Goal: Task Accomplishment & Management: Complete application form

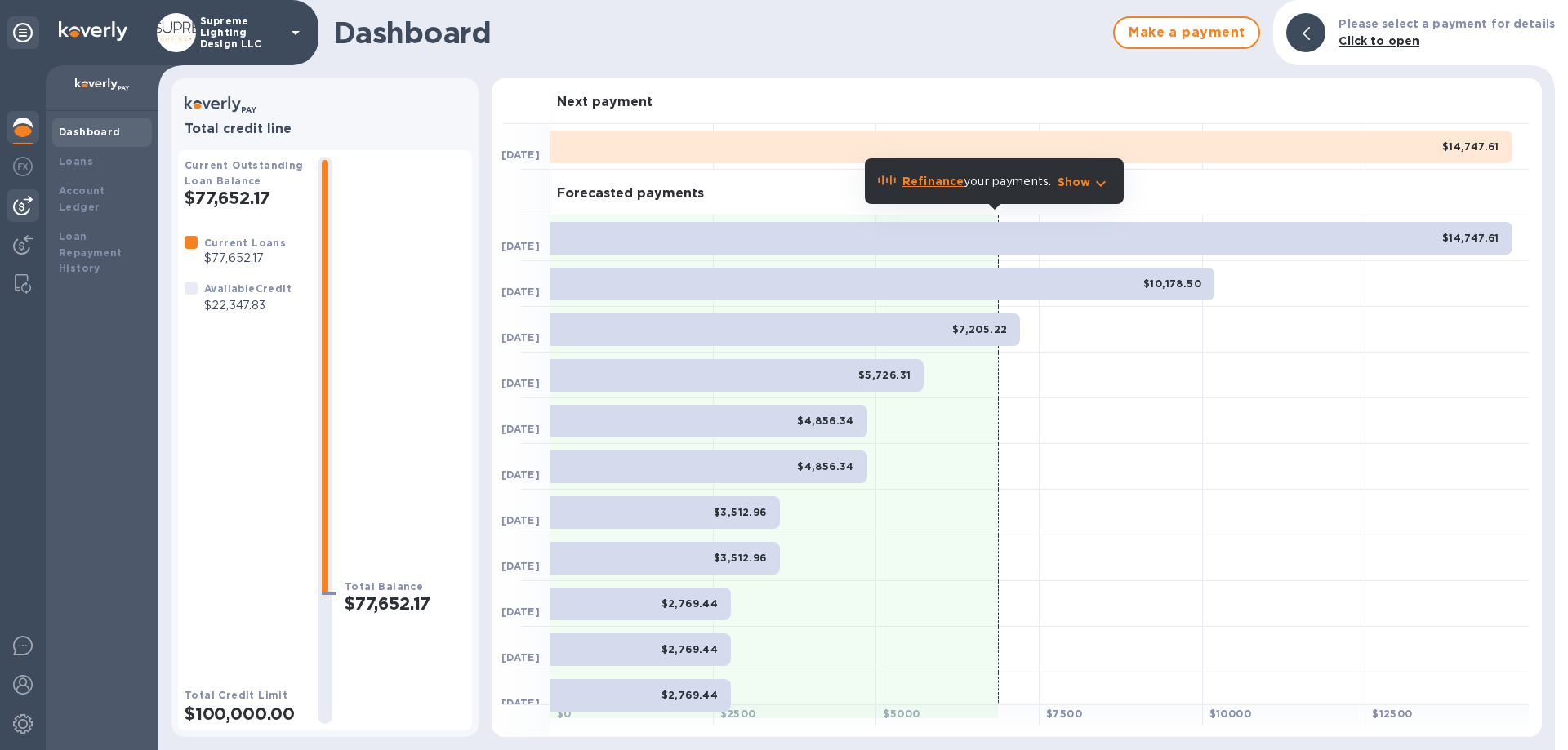
click at [23, 202] on img at bounding box center [22, 205] width 20 height 20
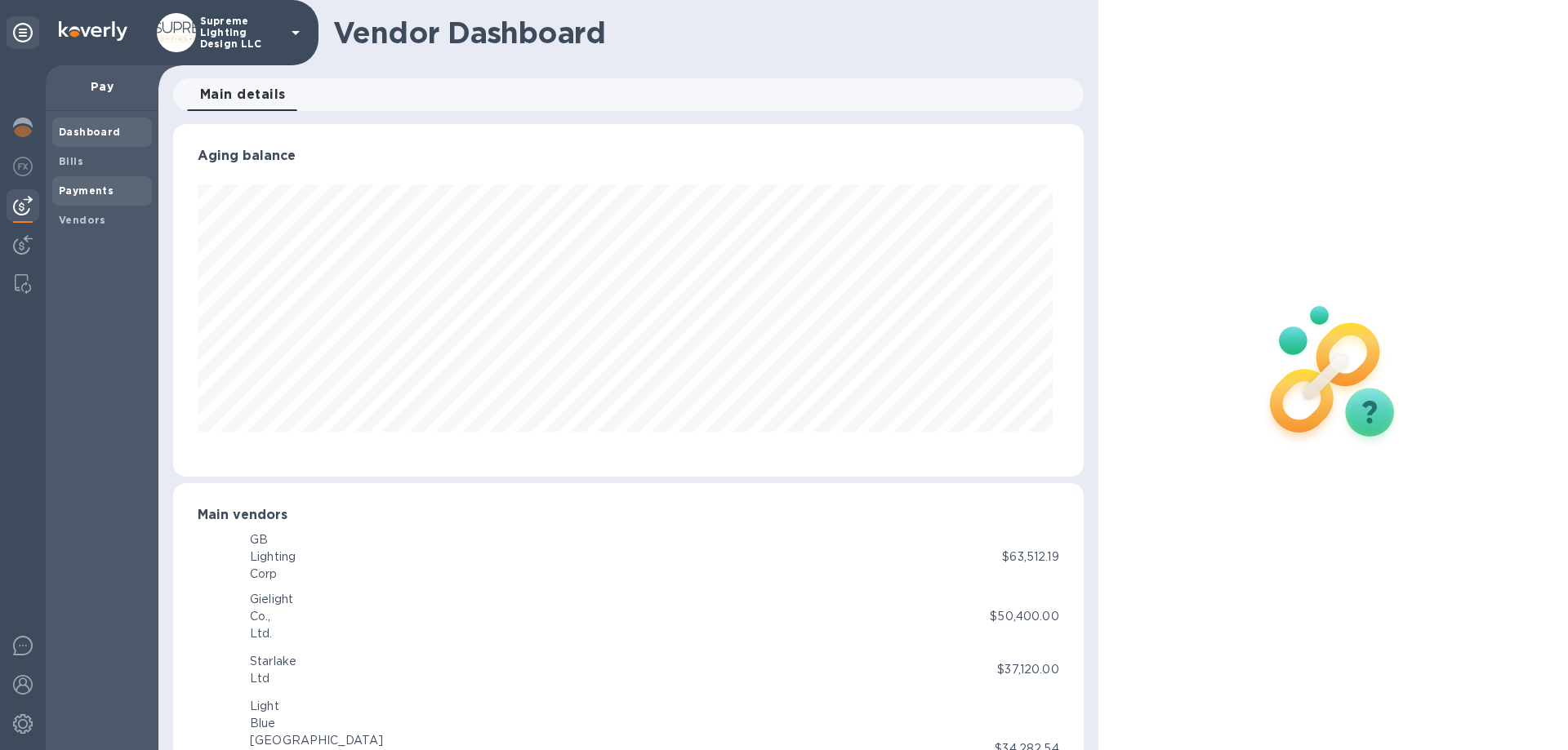
scroll to position [353, 903]
click at [84, 188] on b "Payments" at bounding box center [86, 190] width 55 height 12
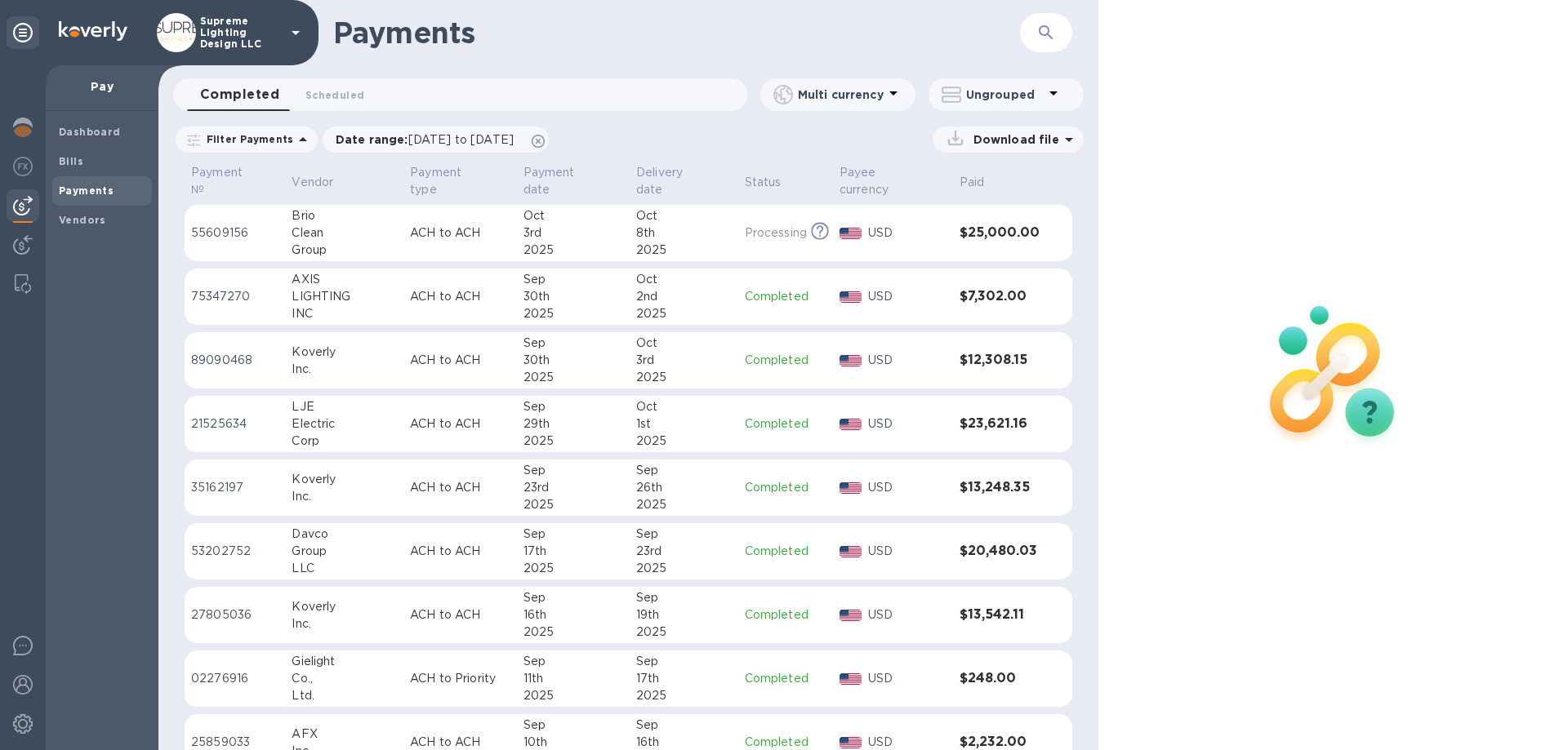
click at [573, 245] on td "Oct 3rd 2025" at bounding box center [573, 234] width 112 height 57
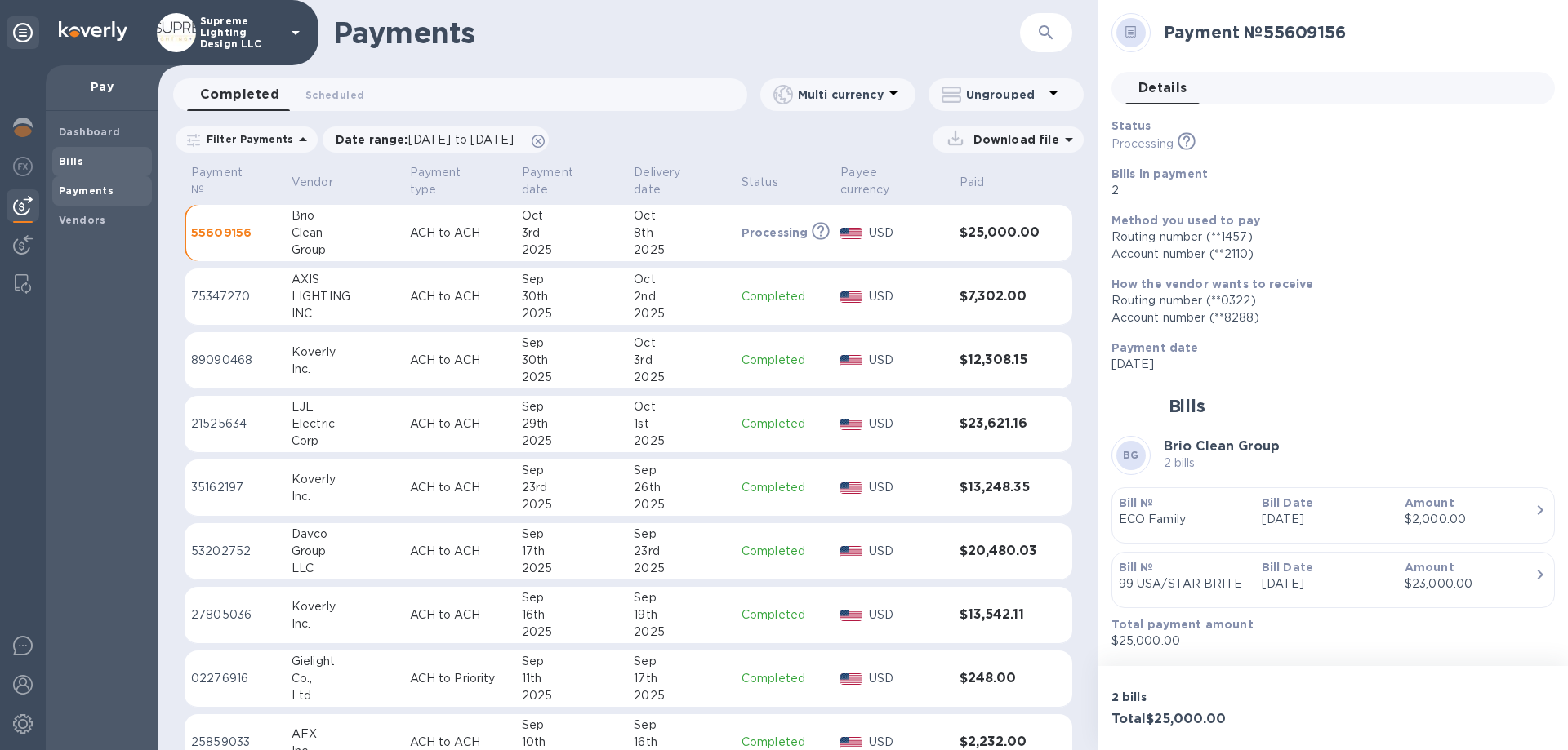
click at [66, 160] on b "Bills" at bounding box center [71, 161] width 24 height 12
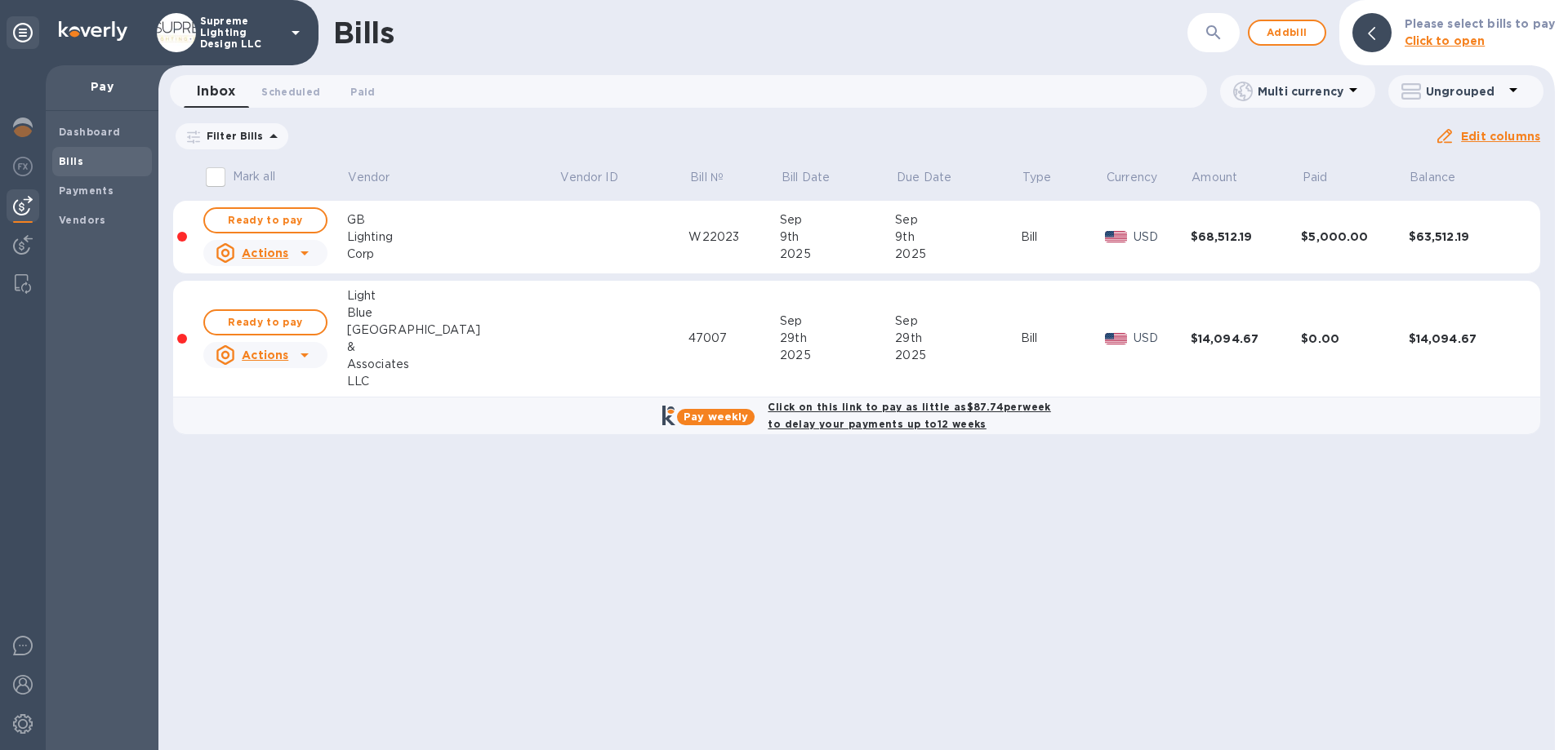
click at [1494, 32] on p "Please select bills to pay" at bounding box center [1480, 24] width 151 height 17
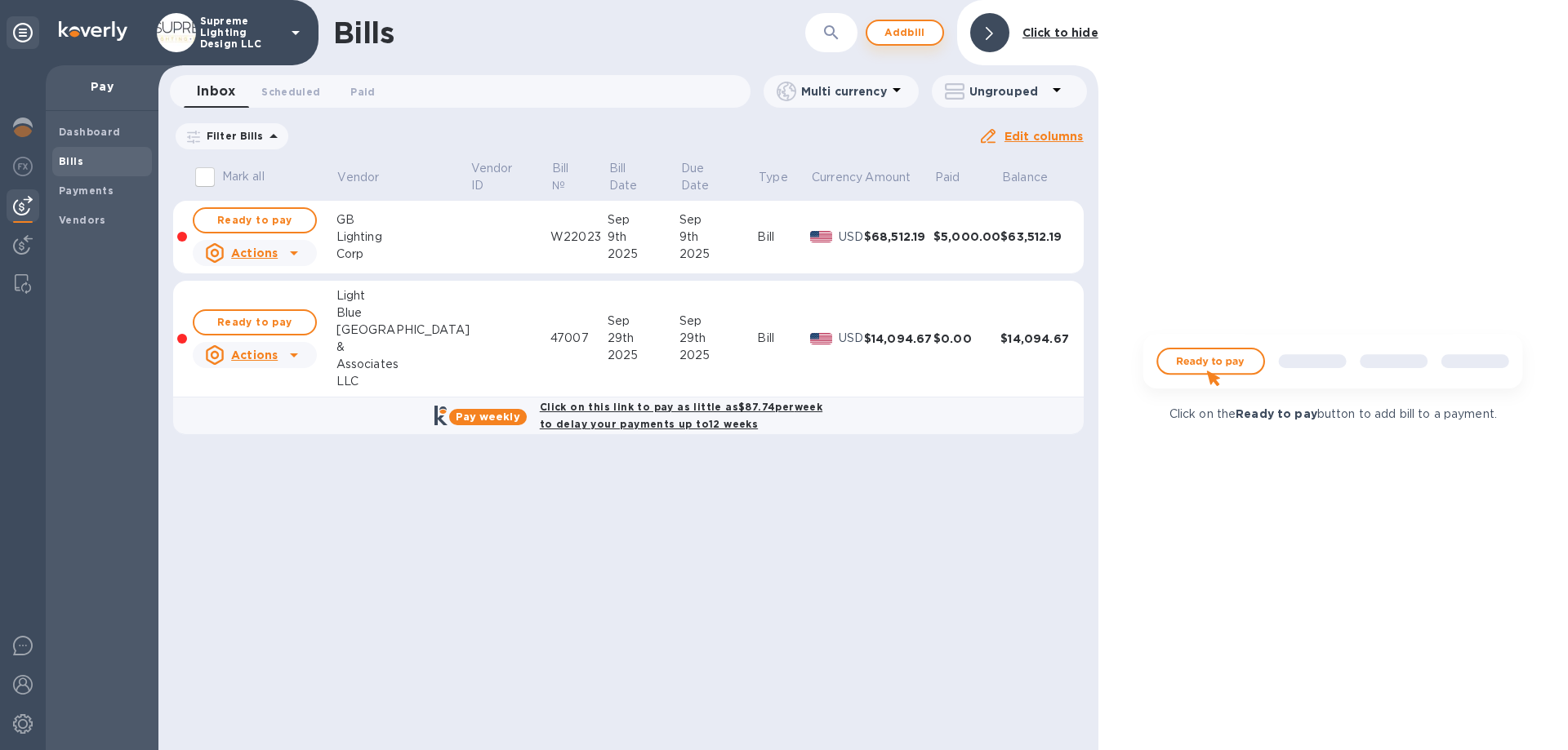
click at [910, 27] on span "Add bill" at bounding box center [904, 32] width 49 height 20
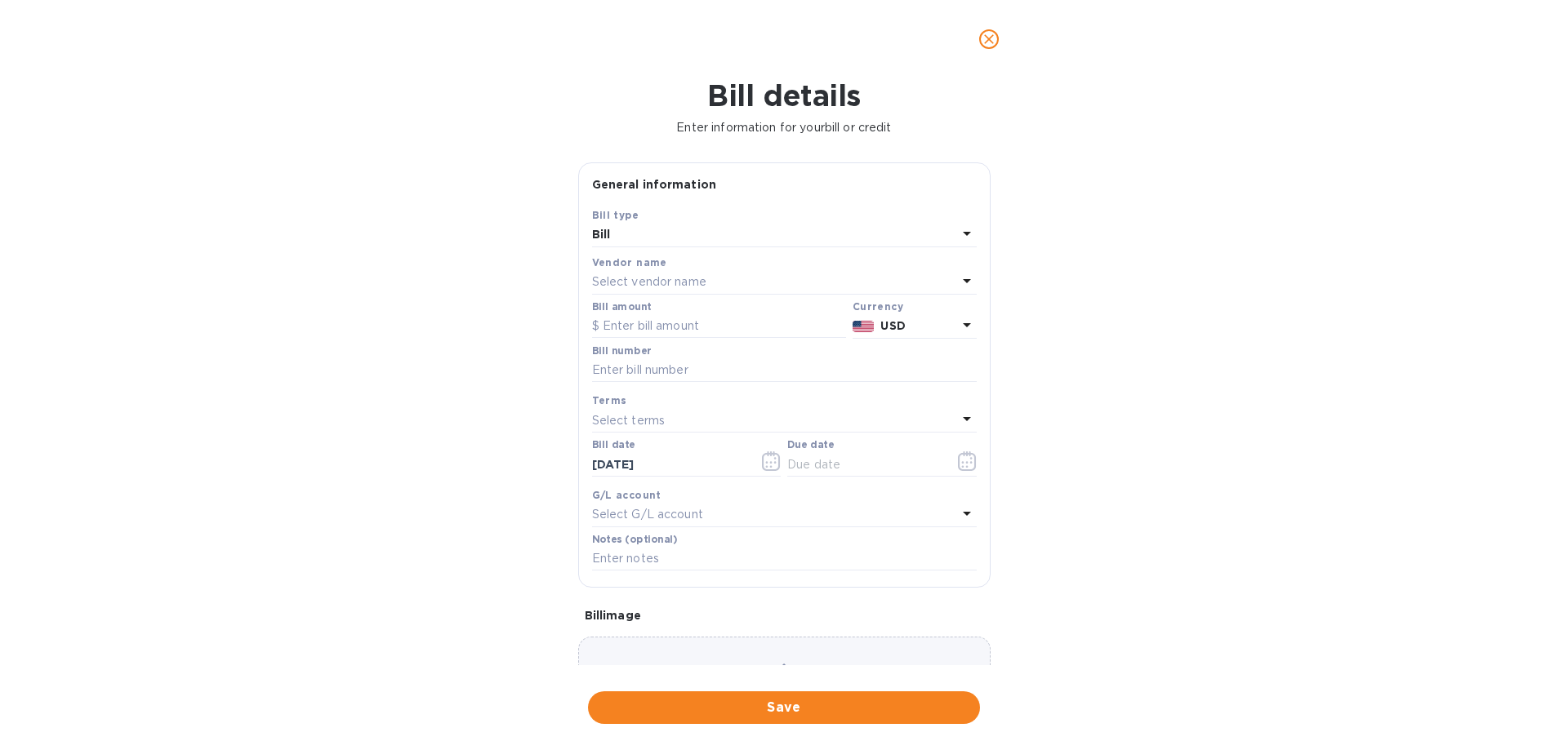
click at [648, 276] on p "Select vendor name" at bounding box center [649, 282] width 114 height 17
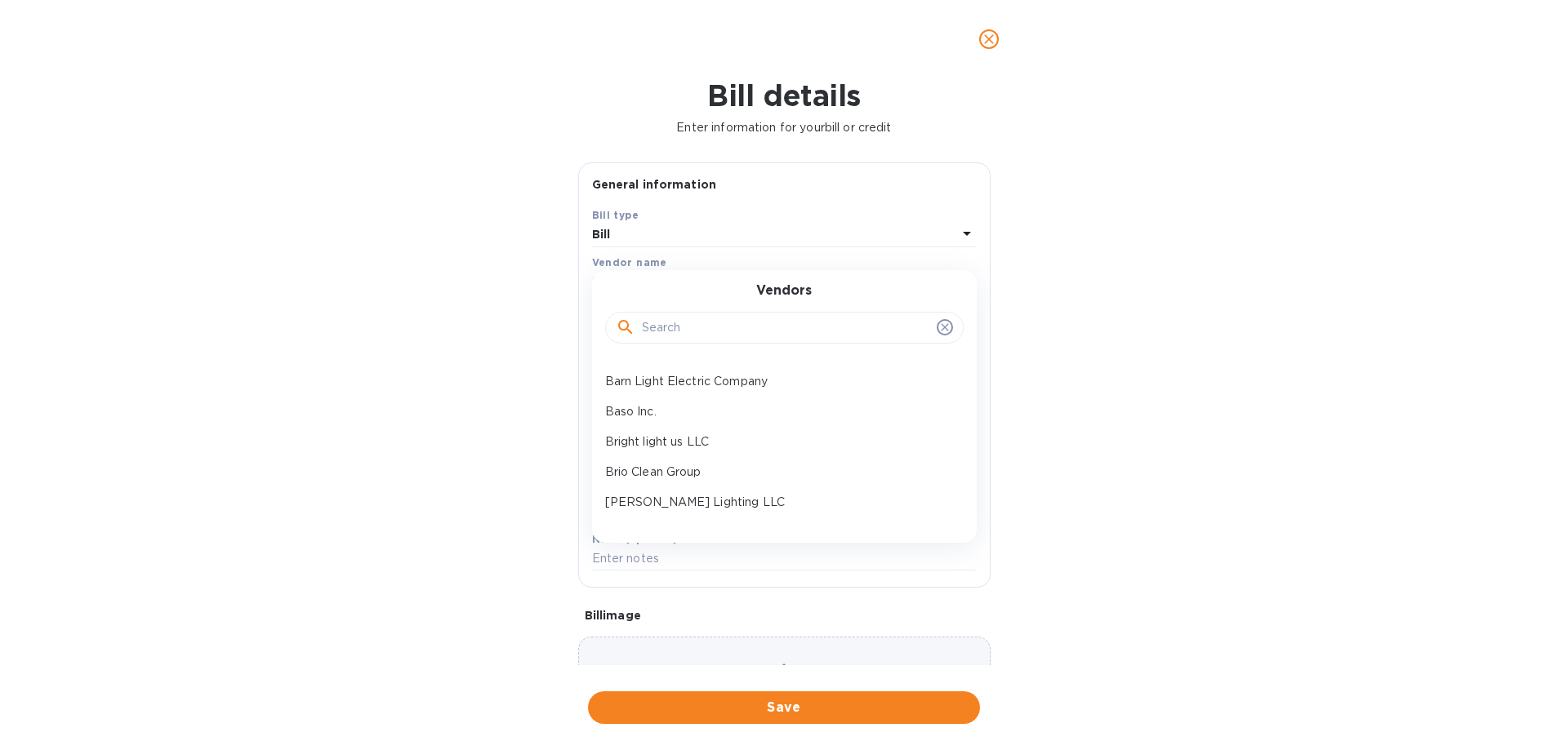
scroll to position [245, 0]
click at [695, 435] on p "Brio Clean Group" at bounding box center [777, 433] width 345 height 17
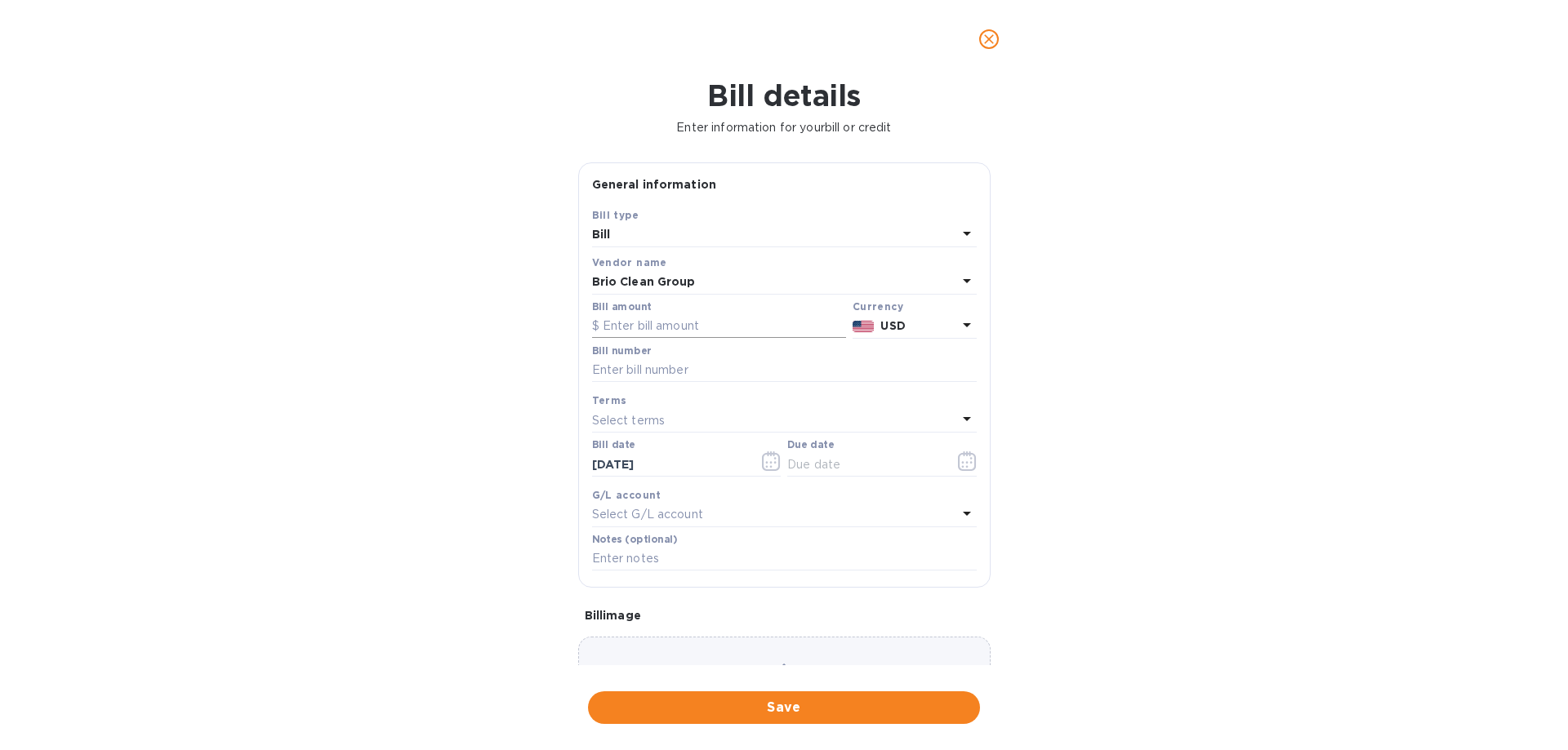
click at [665, 327] on input "text" at bounding box center [718, 326] width 254 height 24
click at [656, 369] on input "text" at bounding box center [784, 370] width 384 height 24
paste input "Exclusive Enterprises"
type input "Exclusive Enterprises"
click at [631, 330] on input "text" at bounding box center [718, 326] width 254 height 24
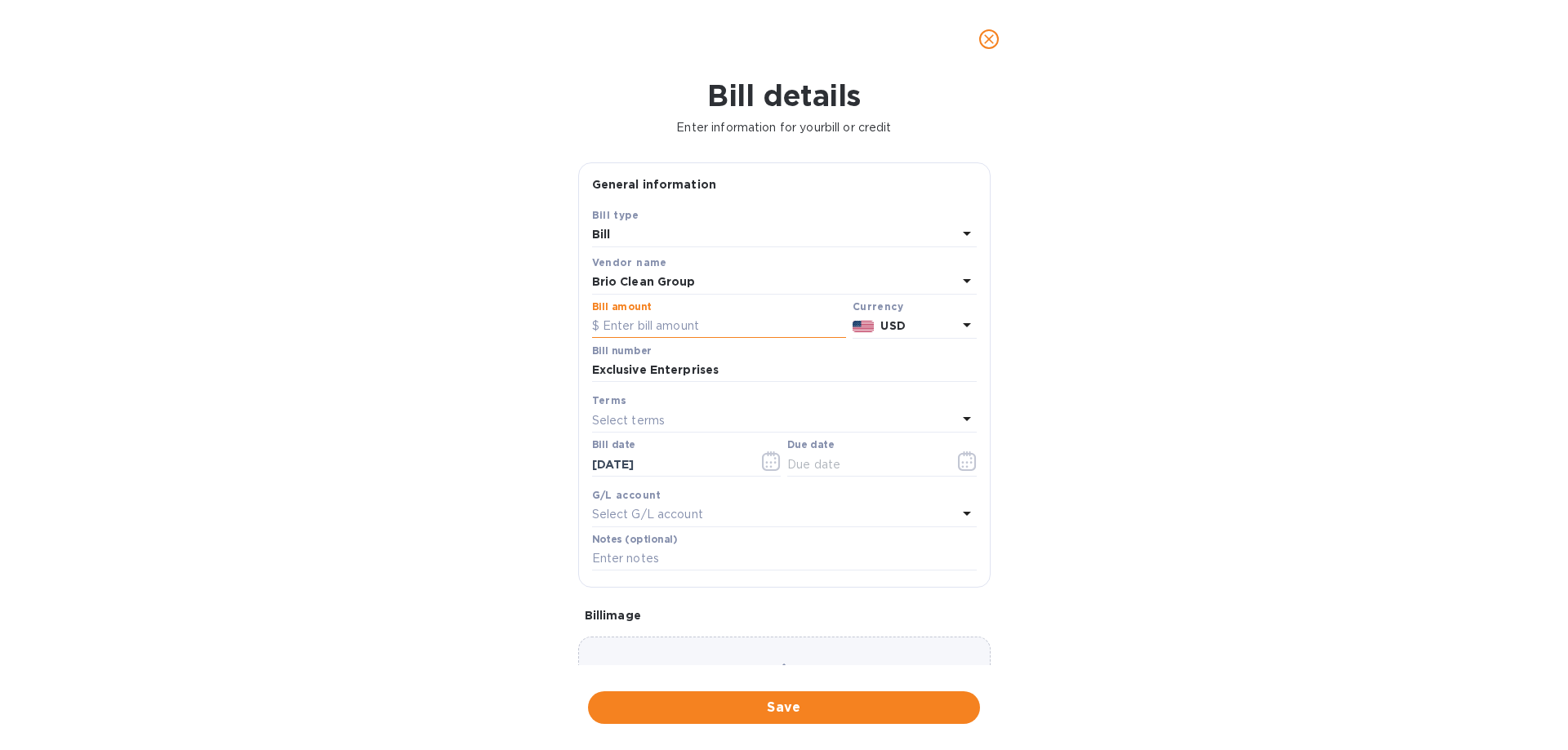
click at [656, 326] on input "text" at bounding box center [718, 326] width 254 height 24
type input "2,630"
click at [970, 460] on button "button" at bounding box center [967, 461] width 38 height 39
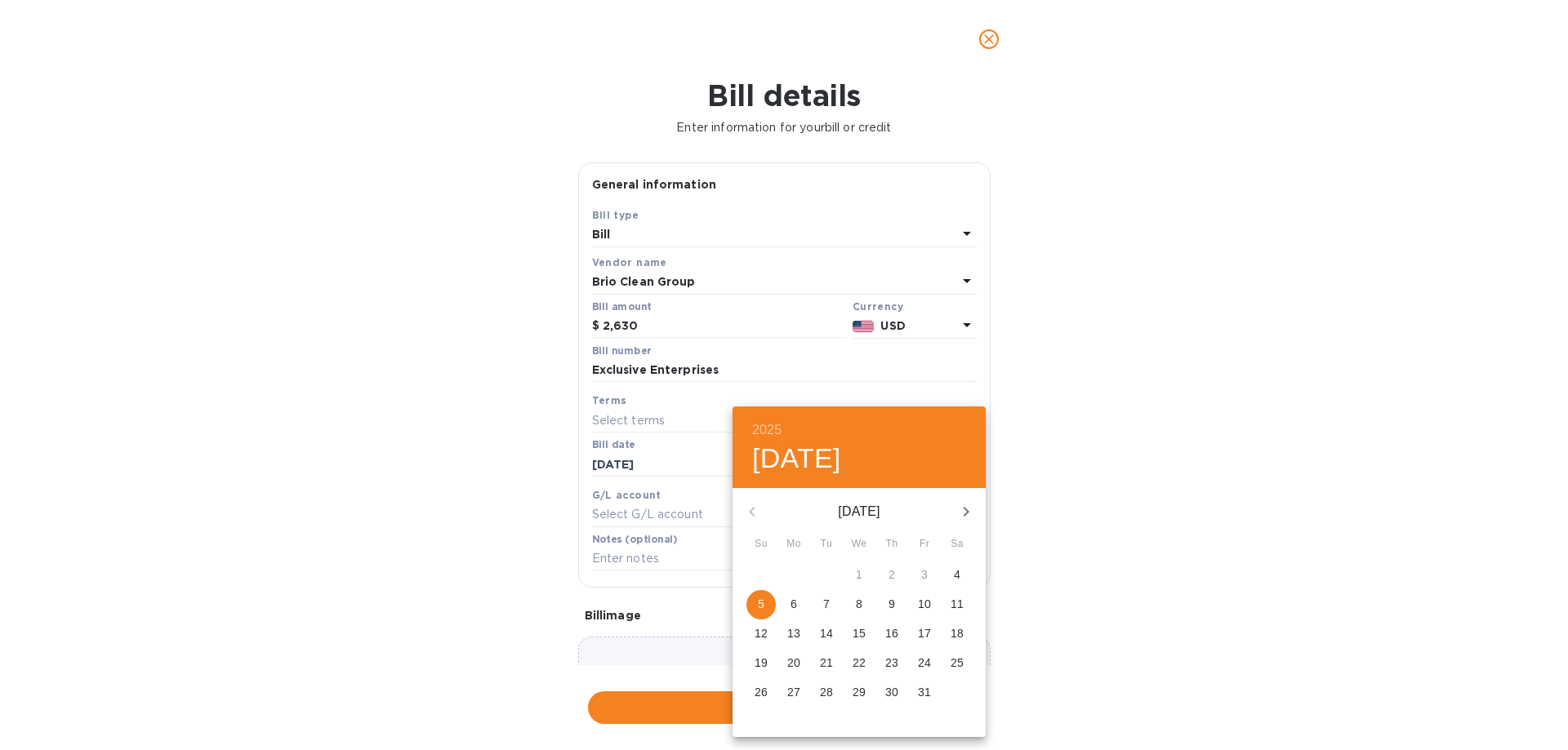
click at [761, 600] on p "5" at bounding box center [762, 604] width 7 height 16
type input "10/05/2025"
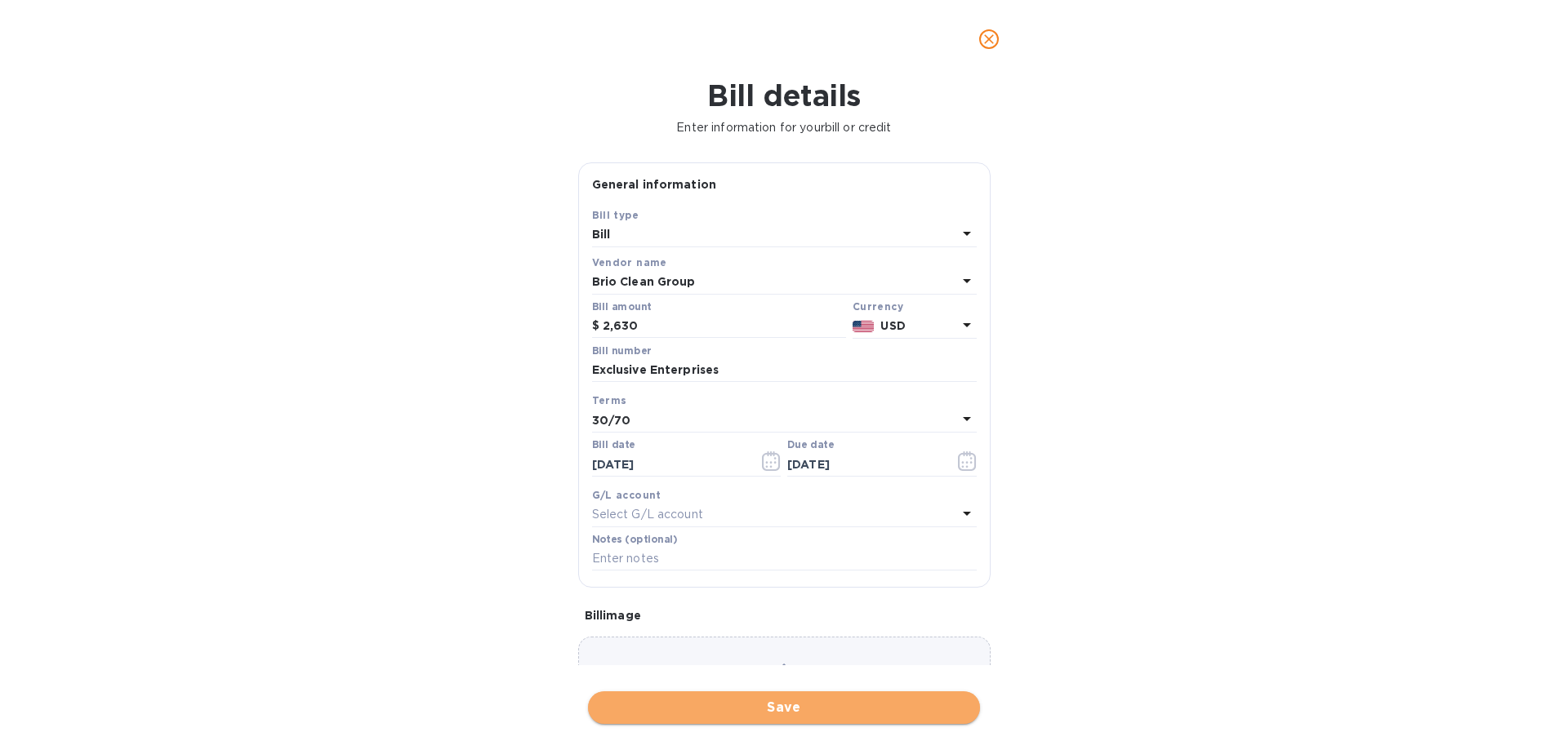
click at [770, 711] on span "Save" at bounding box center [784, 708] width 366 height 20
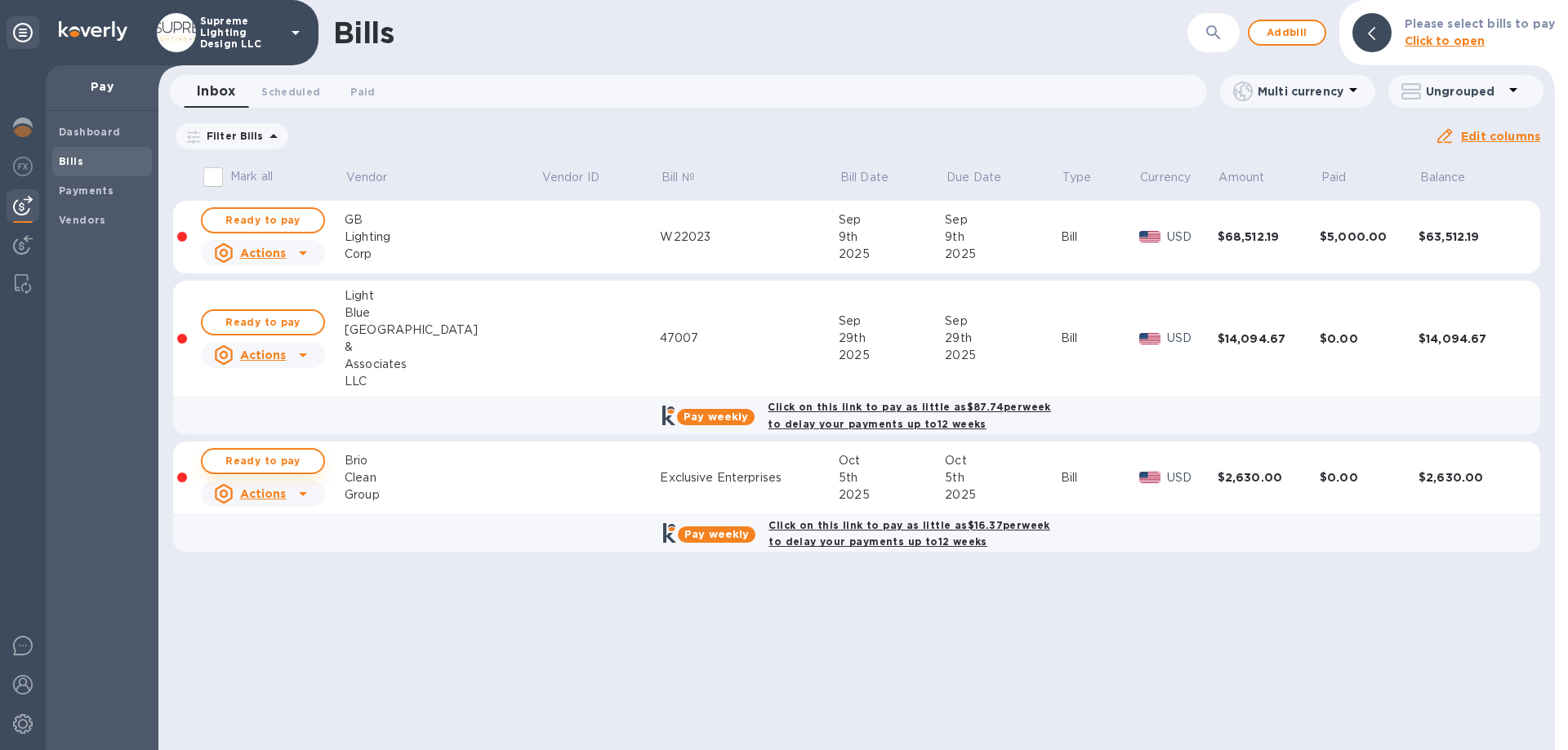
click at [267, 465] on span "Ready to pay" at bounding box center [262, 461] width 94 height 20
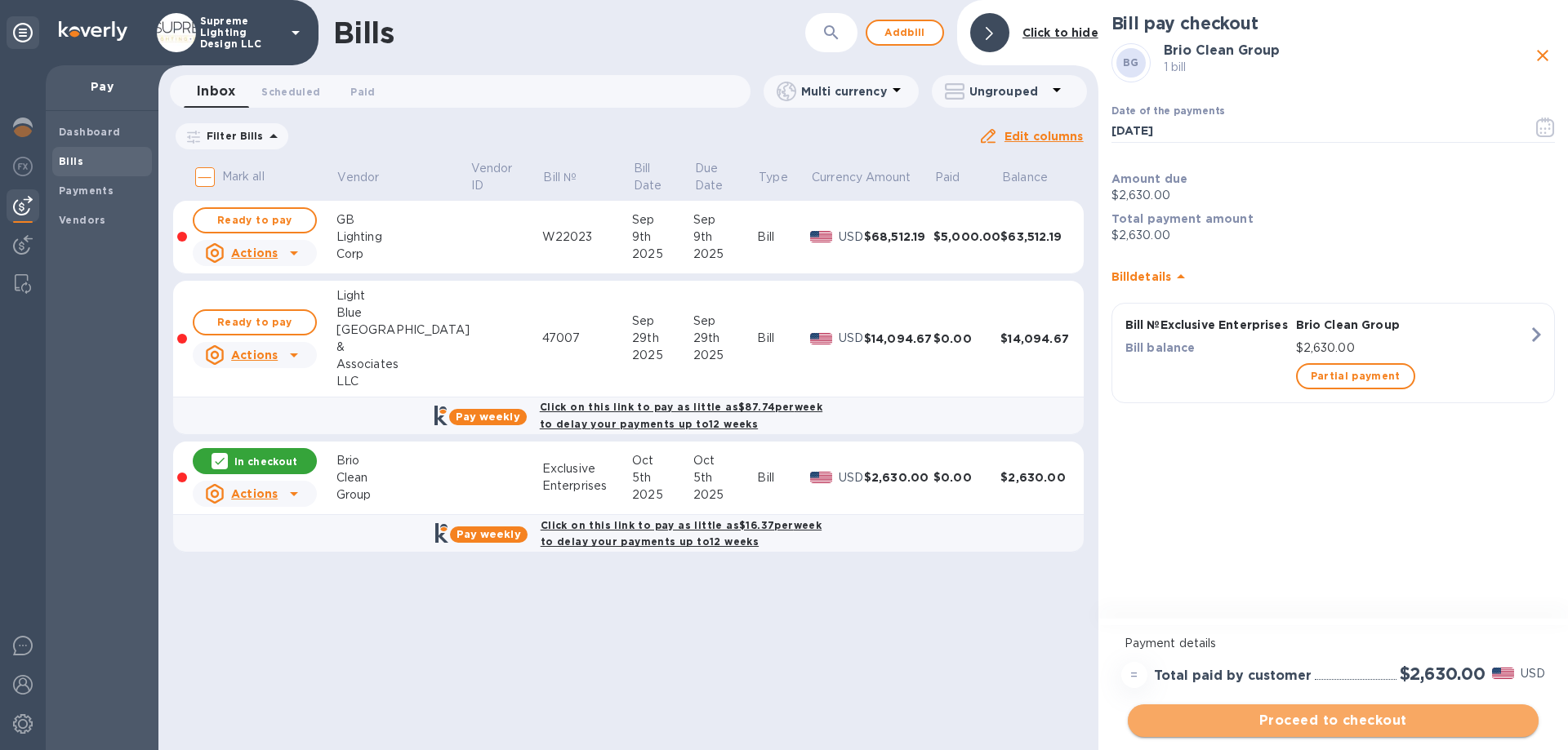
click at [1362, 720] on span "Proceed to checkout" at bounding box center [1333, 721] width 384 height 20
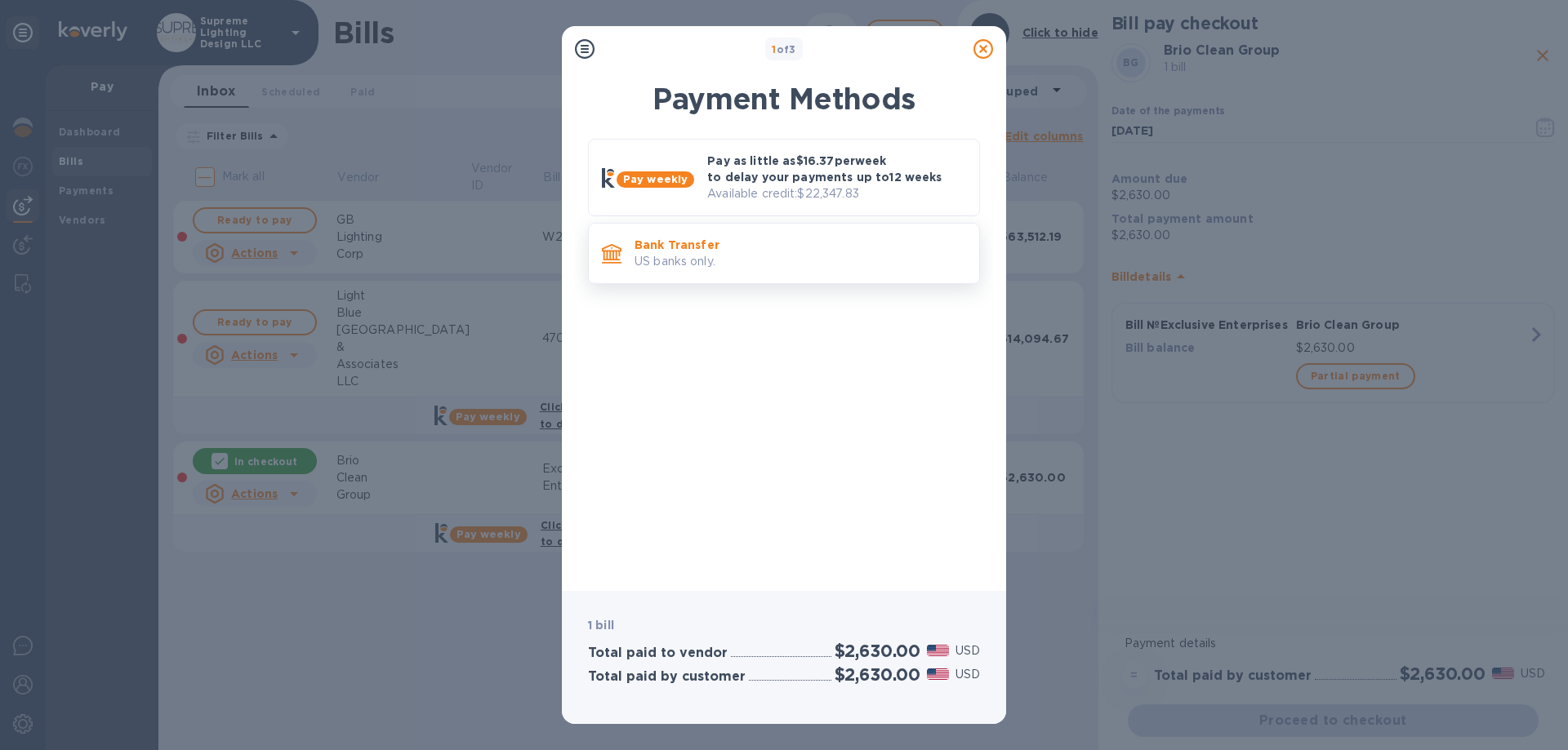
click at [773, 241] on p "Bank Transfer" at bounding box center [800, 245] width 331 height 16
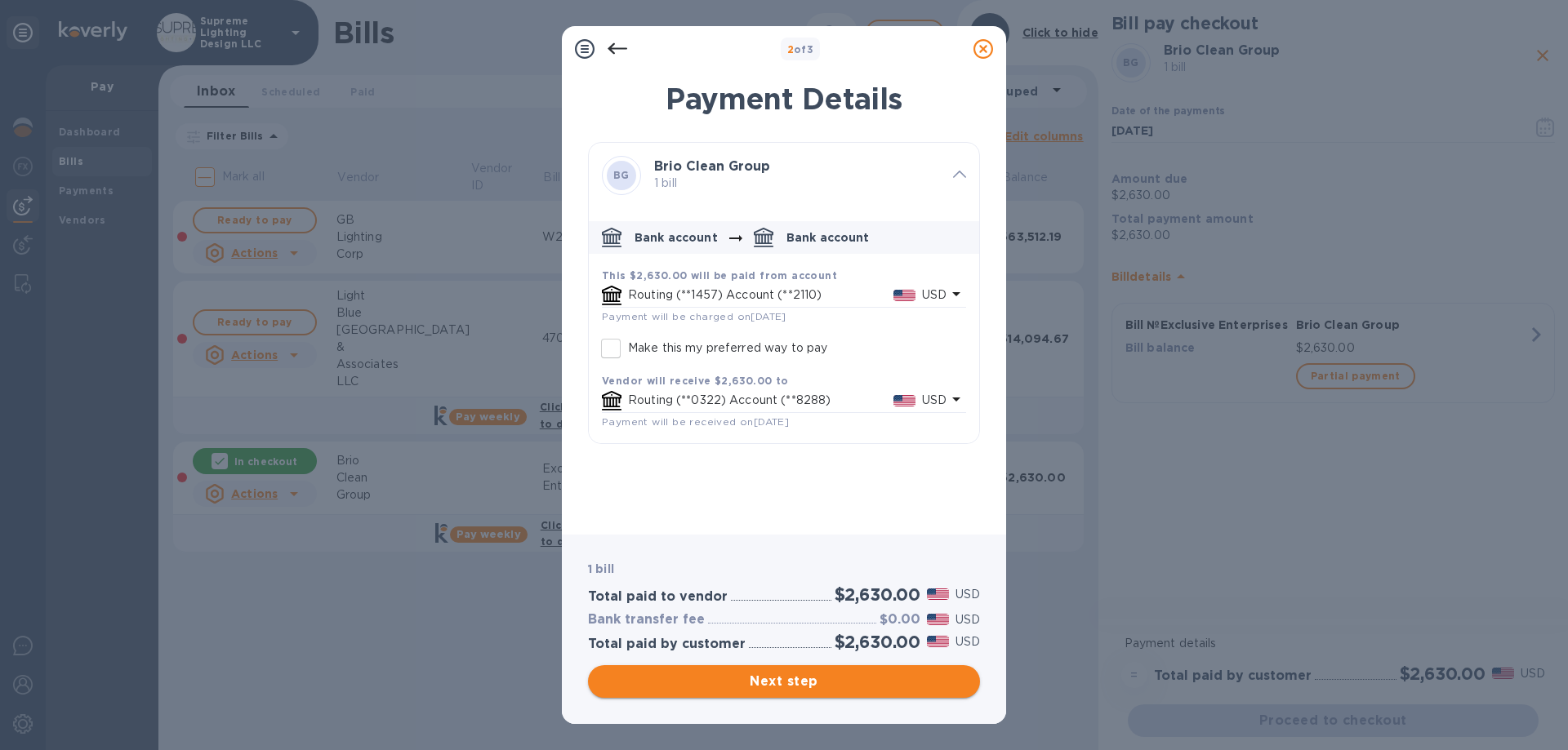
click at [803, 679] on span "Next step" at bounding box center [784, 682] width 366 height 20
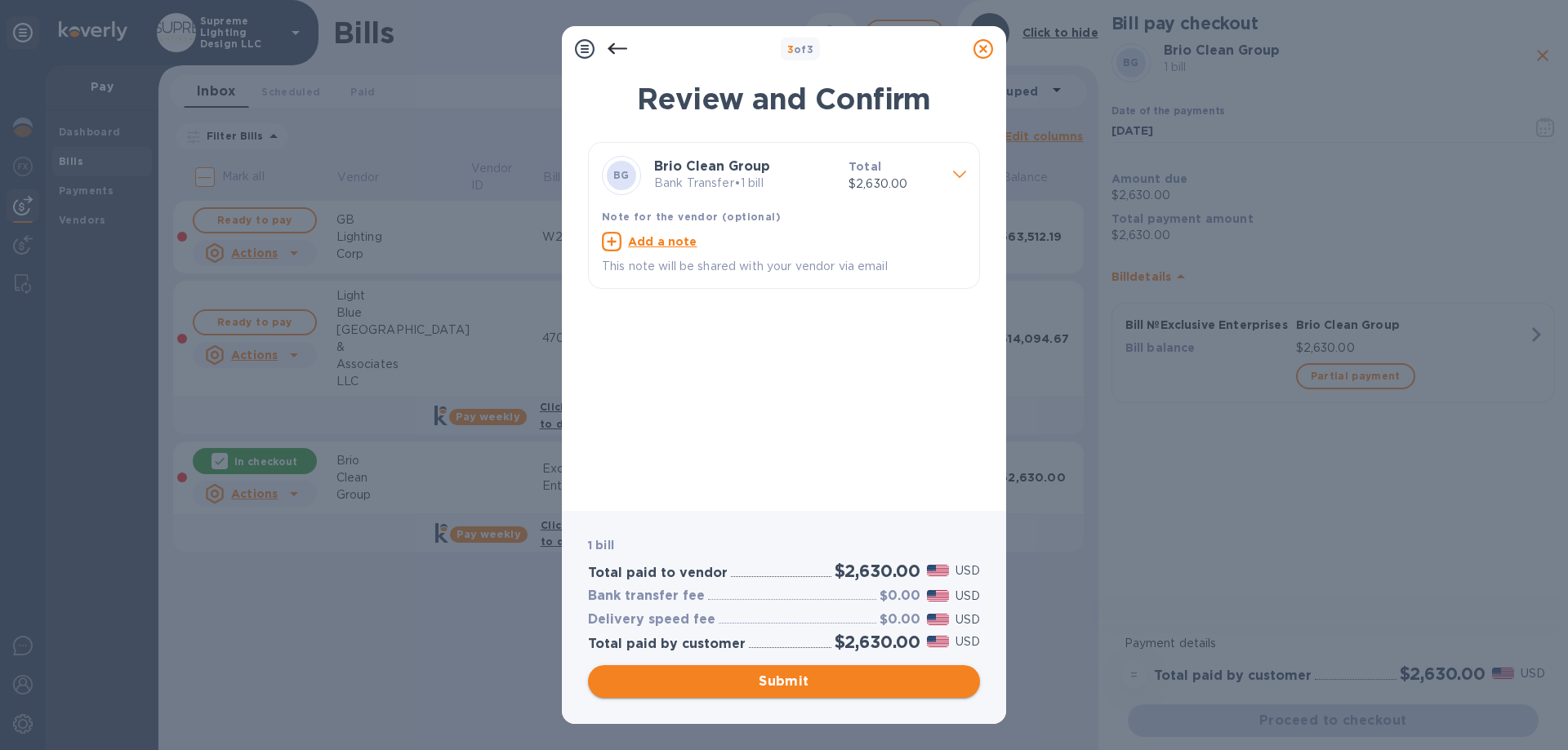
click at [799, 683] on span "Submit" at bounding box center [784, 682] width 366 height 20
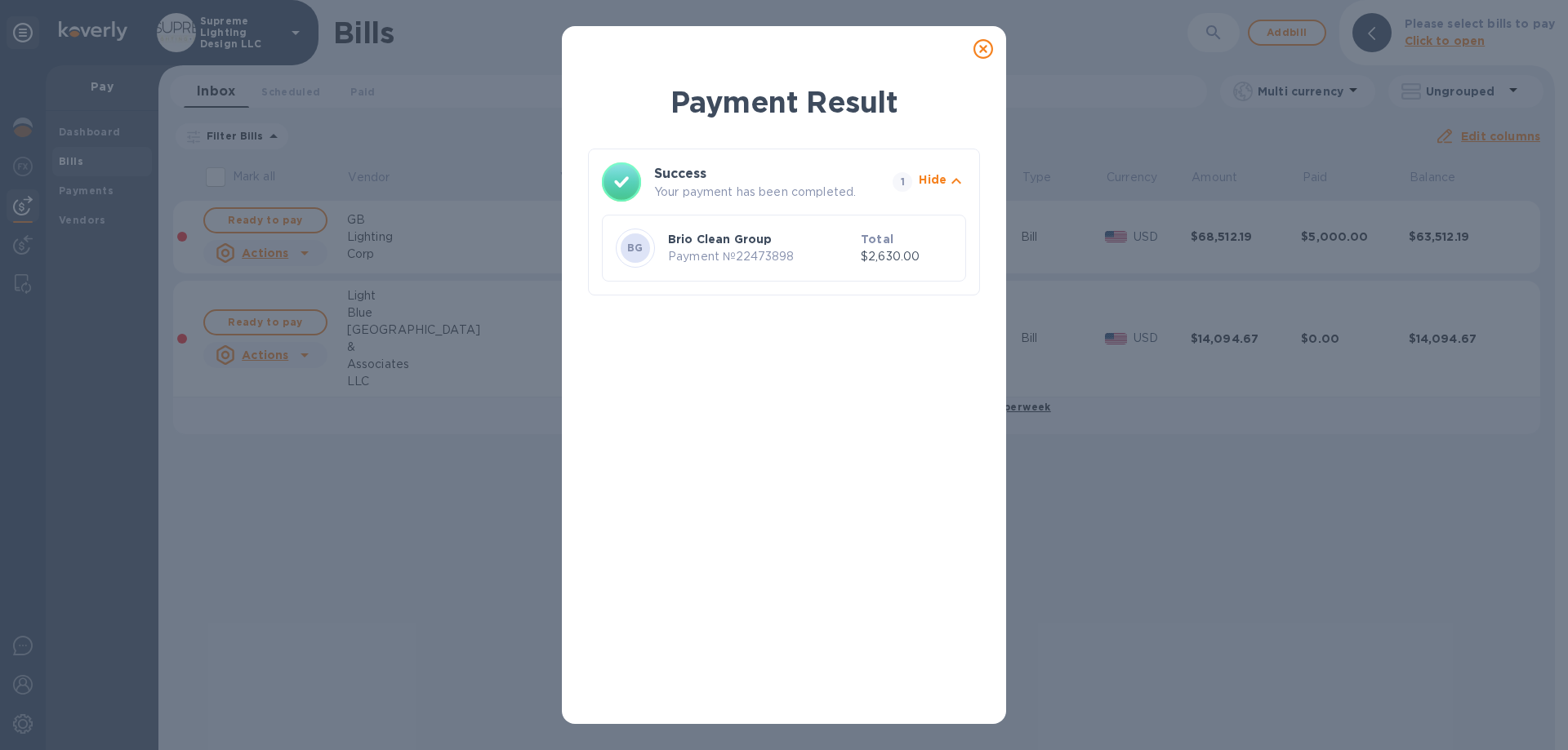
click at [987, 48] on icon at bounding box center [983, 48] width 20 height 20
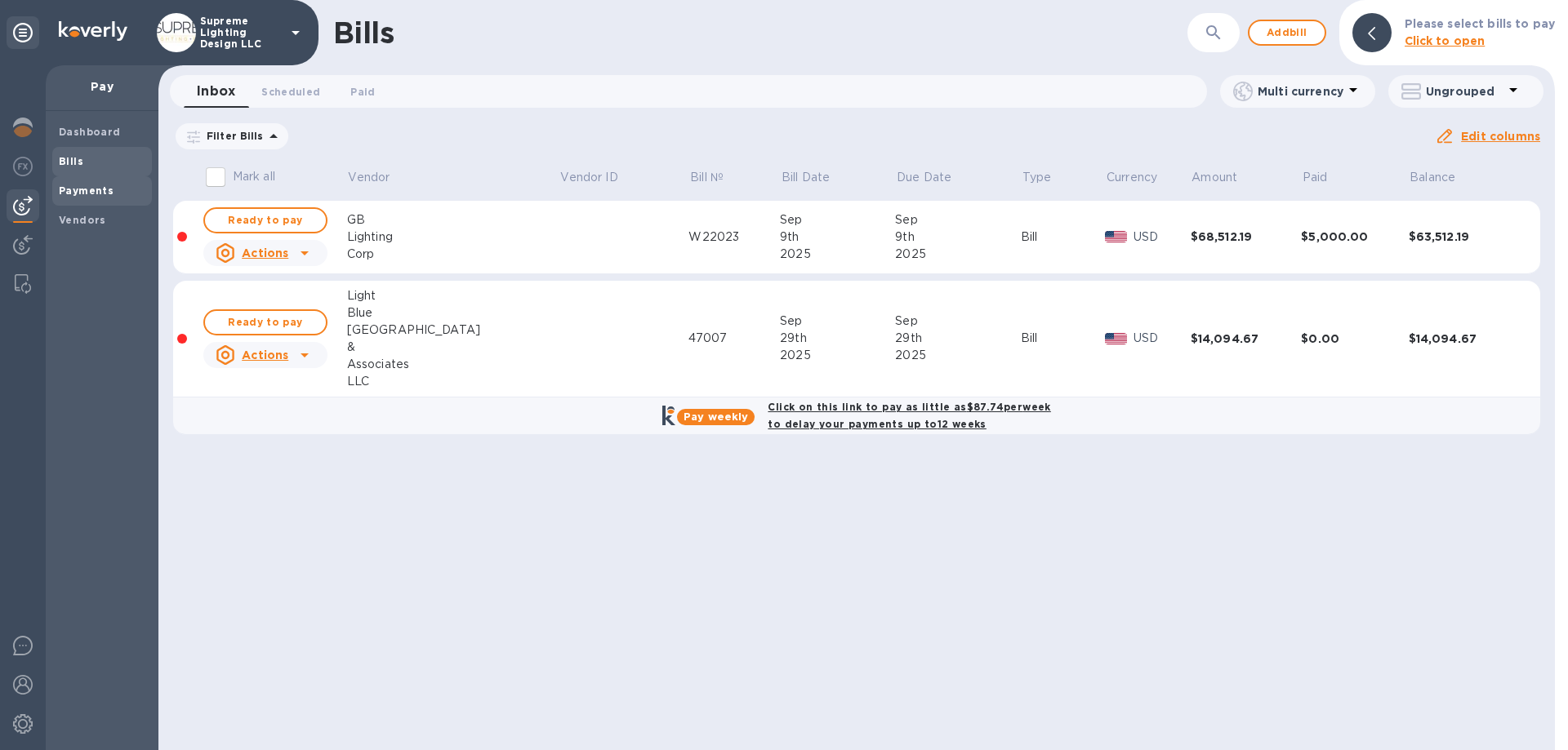
click at [65, 184] on b "Payments" at bounding box center [86, 190] width 55 height 12
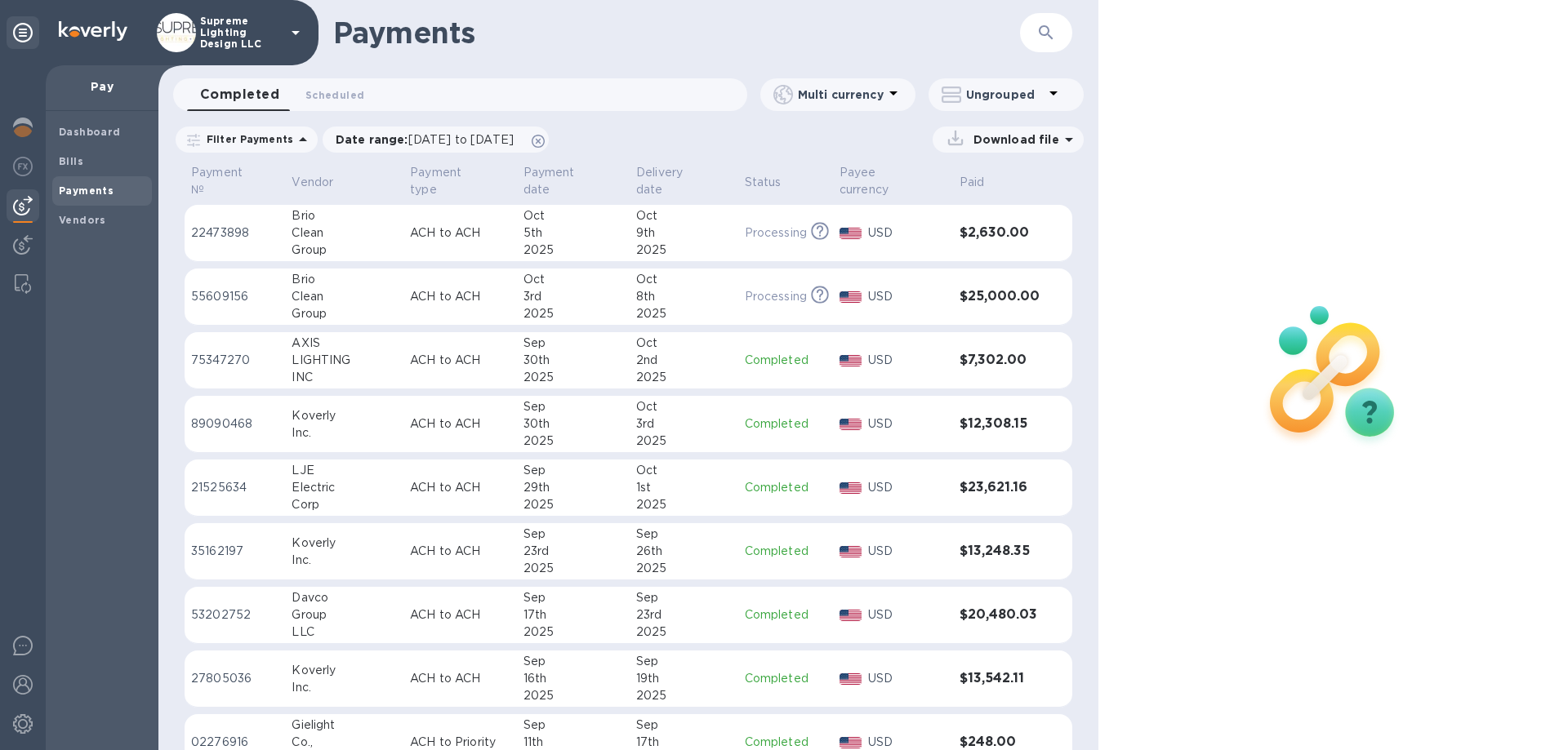
click at [237, 27] on p "Supreme Lighting Design LLC" at bounding box center [241, 33] width 81 height 35
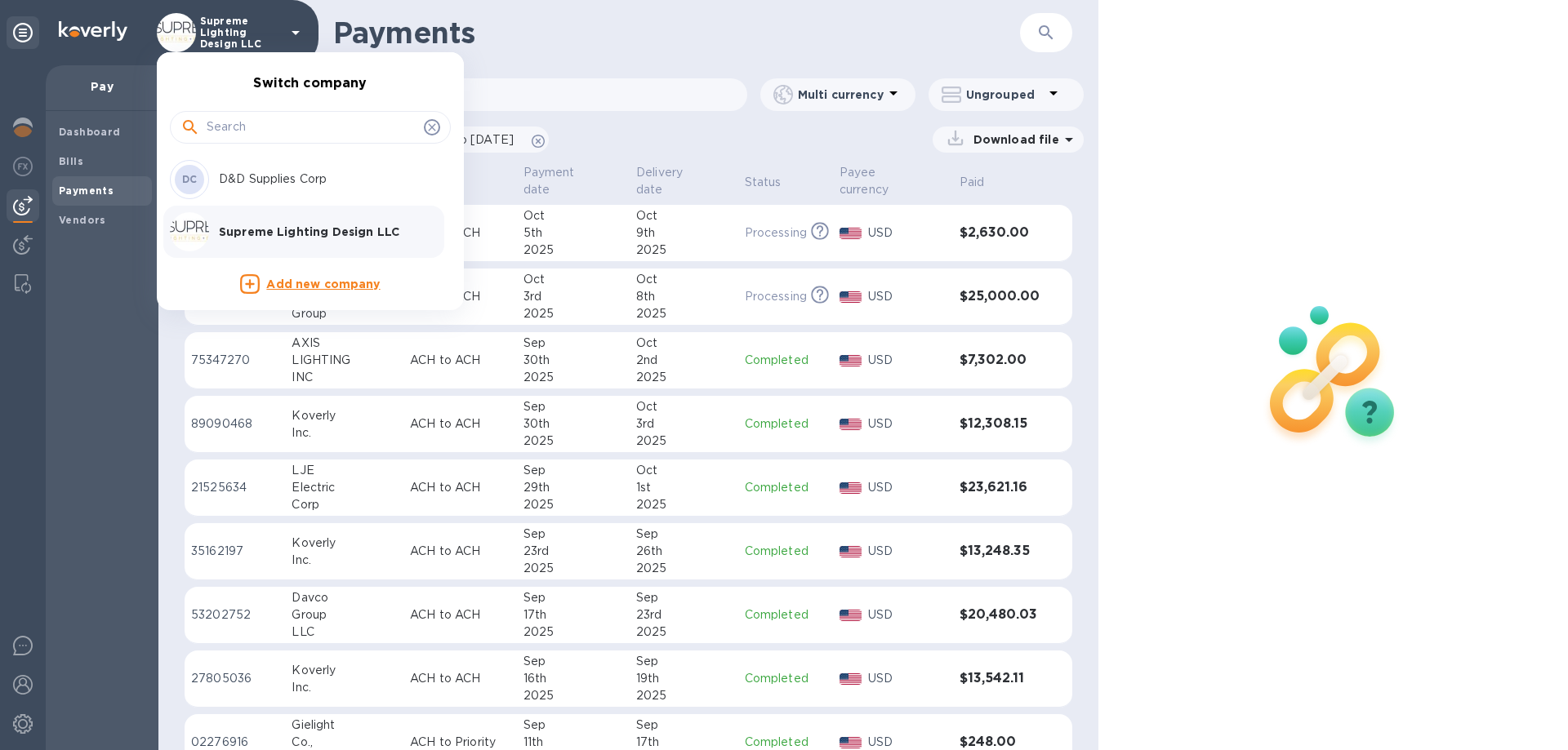
click at [252, 172] on p "D&D Supplies Corp" at bounding box center [322, 179] width 206 height 17
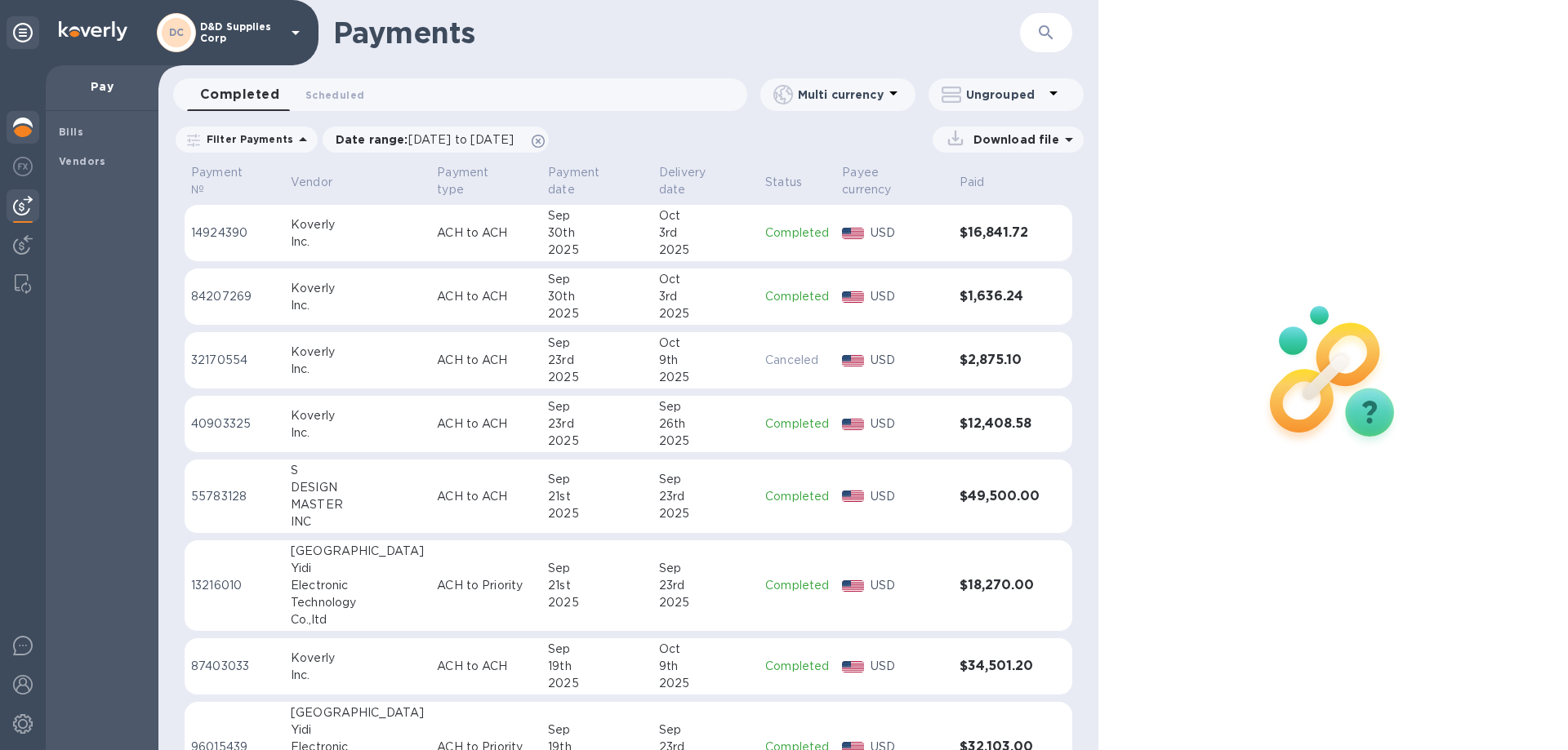
click at [10, 126] on div at bounding box center [23, 129] width 33 height 36
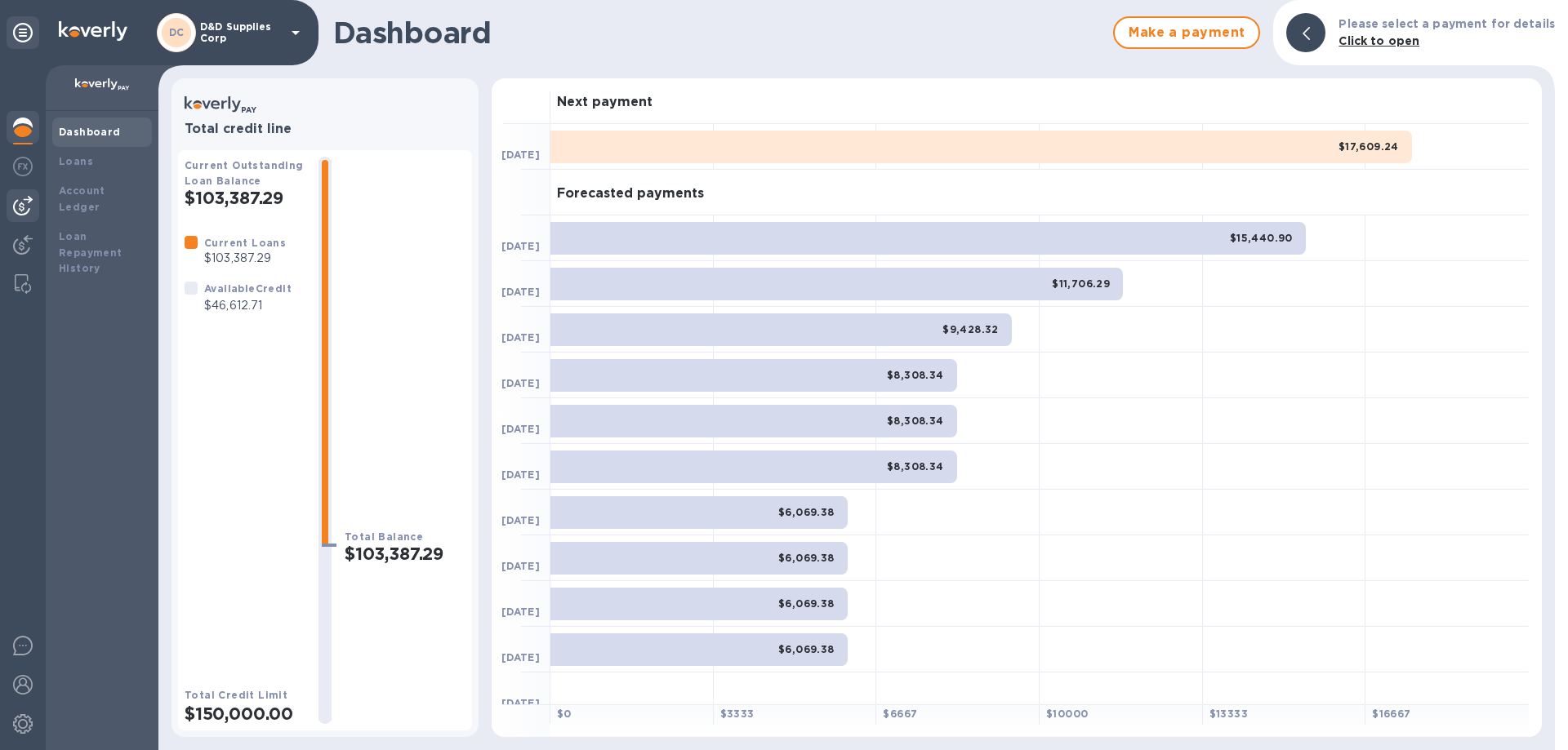
click at [30, 202] on img at bounding box center [22, 205] width 20 height 20
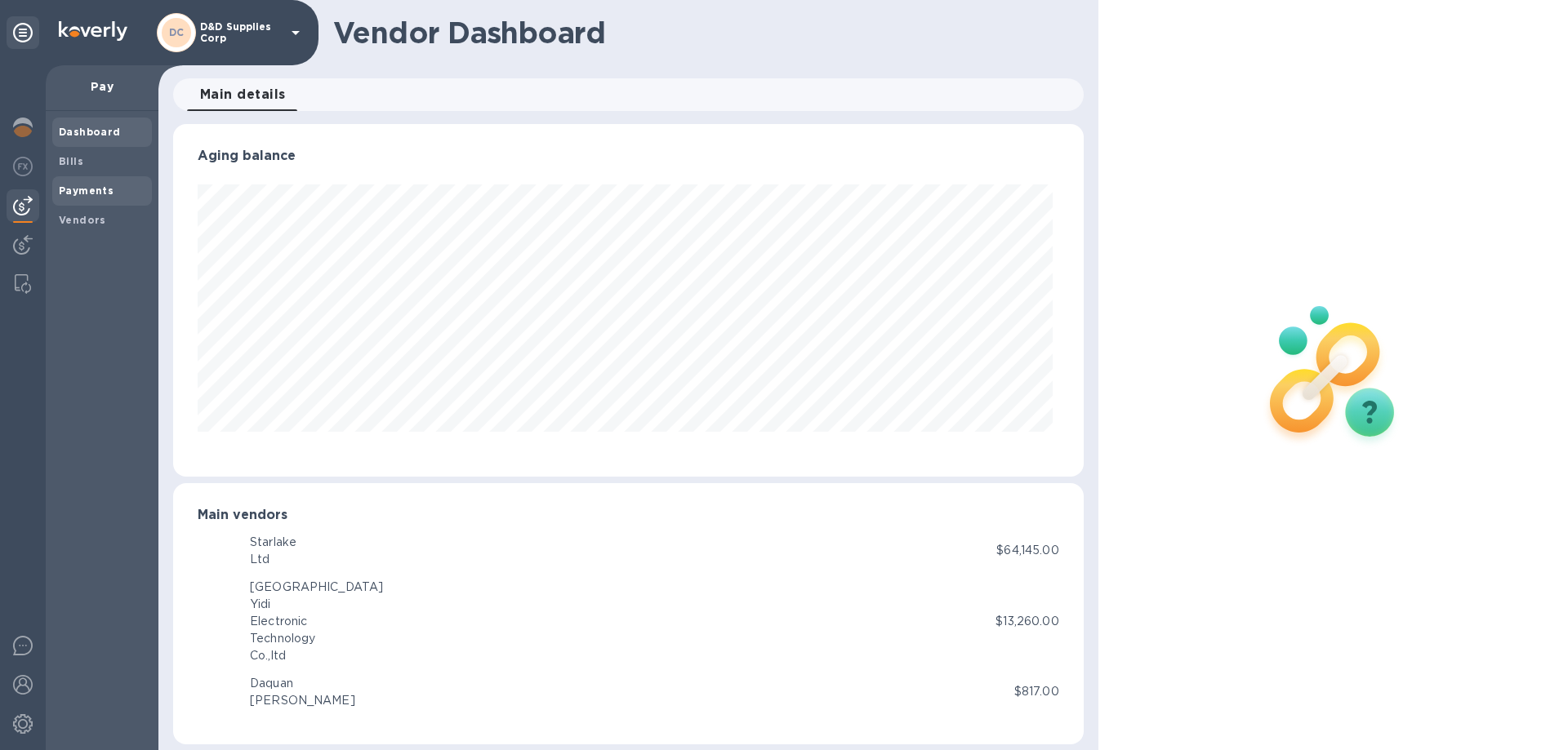
scroll to position [353, 903]
click at [90, 187] on b "Payments" at bounding box center [86, 190] width 55 height 12
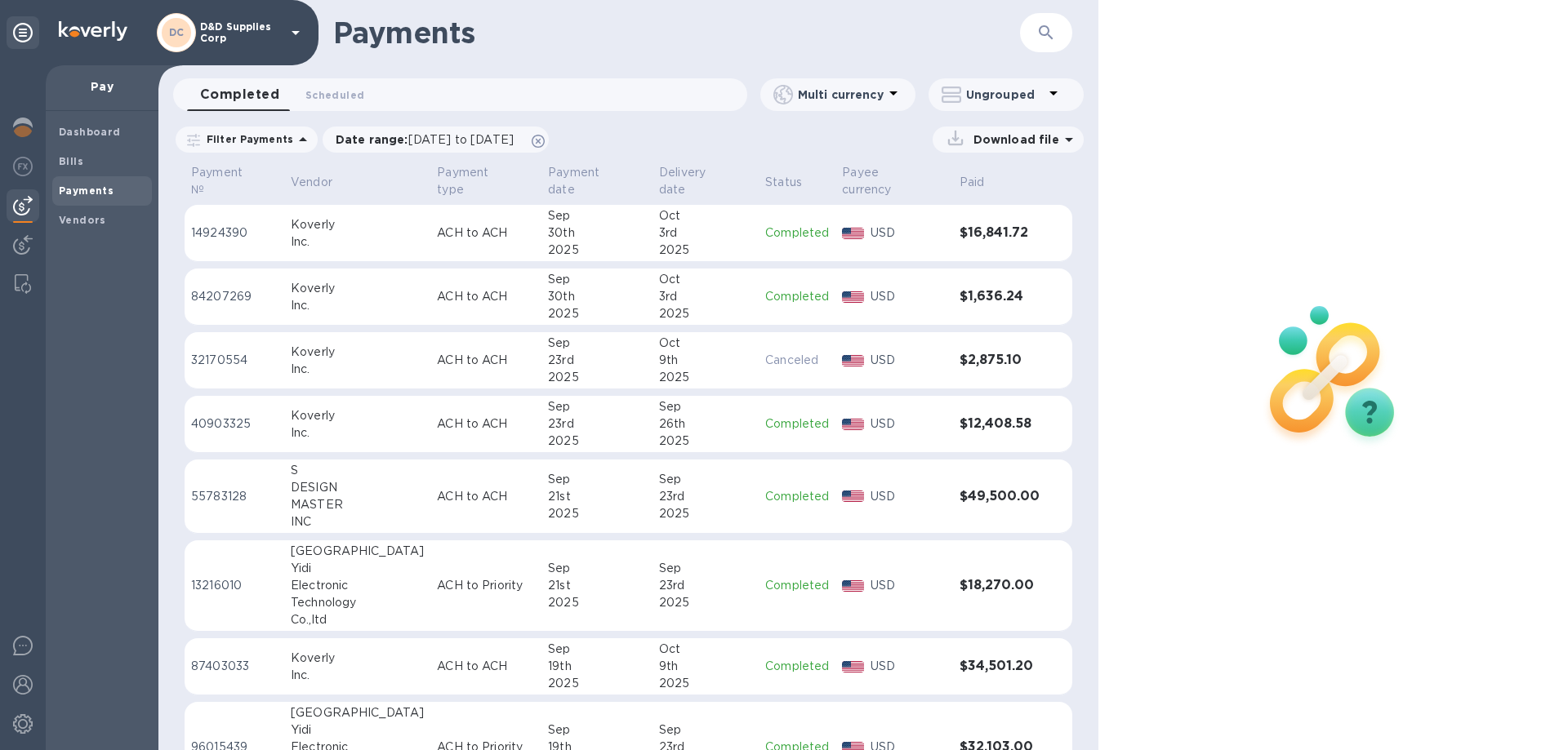
click at [548, 352] on div "23rd" at bounding box center [596, 361] width 98 height 17
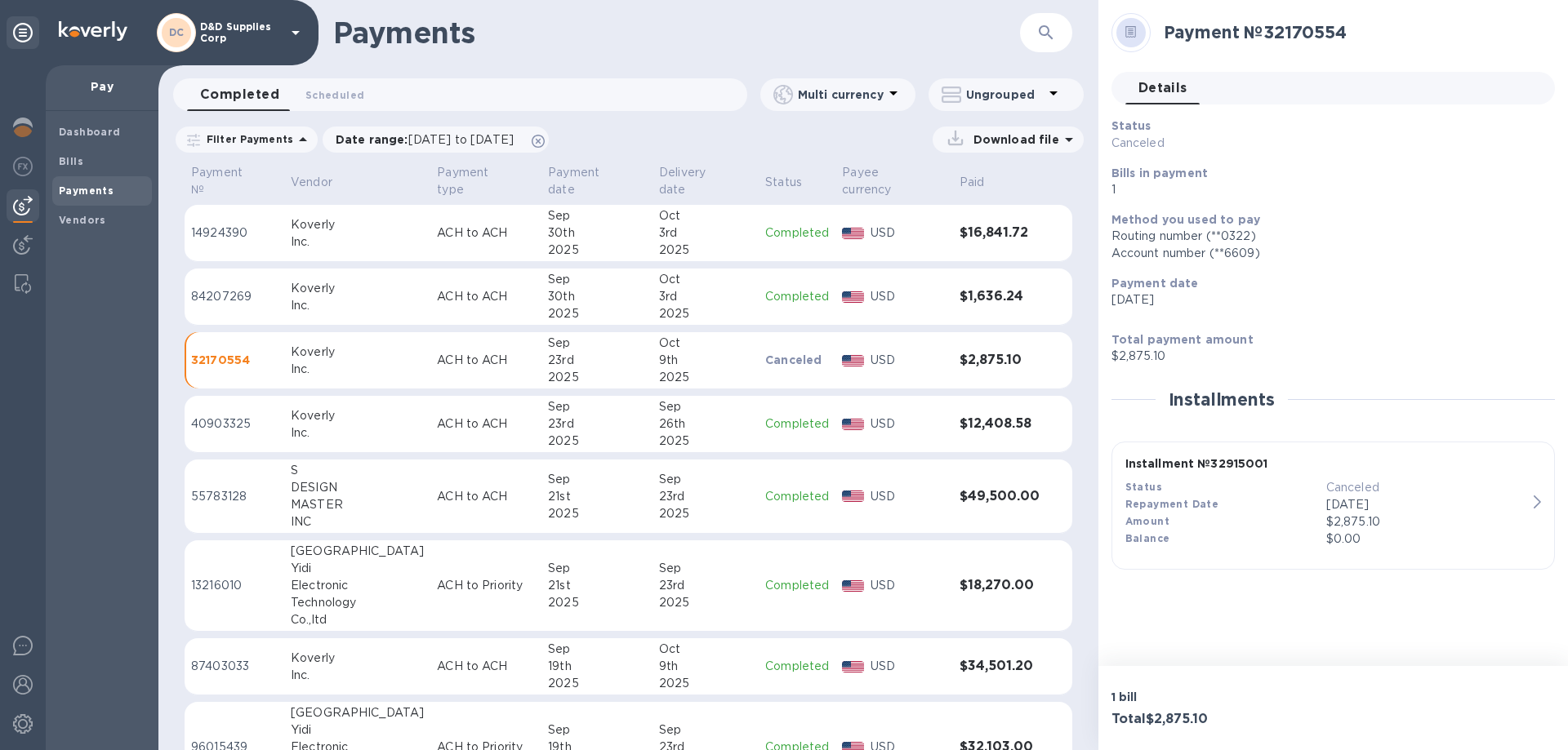
click at [670, 225] on div "3rd" at bounding box center [706, 234] width 93 height 17
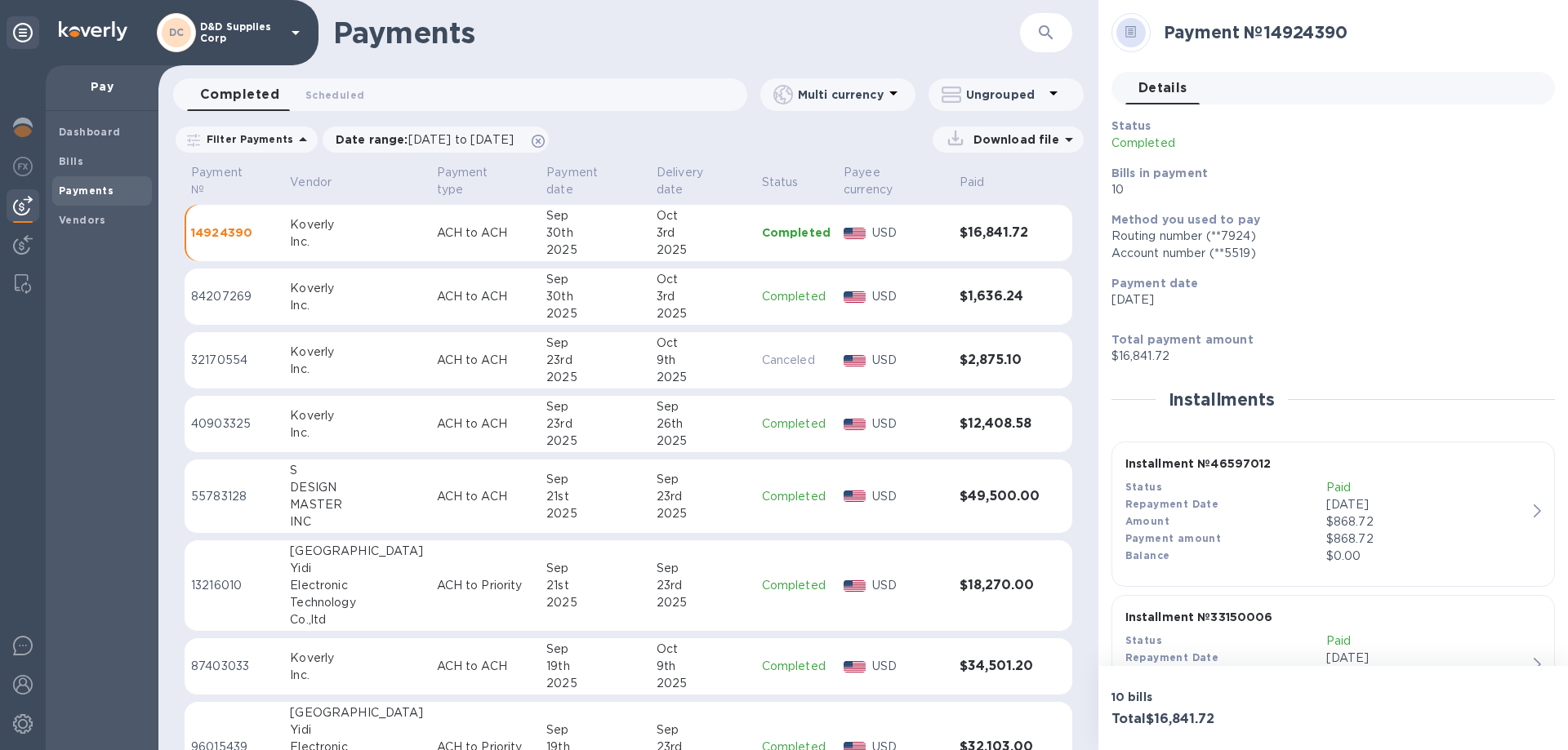
scroll to position [81, 0]
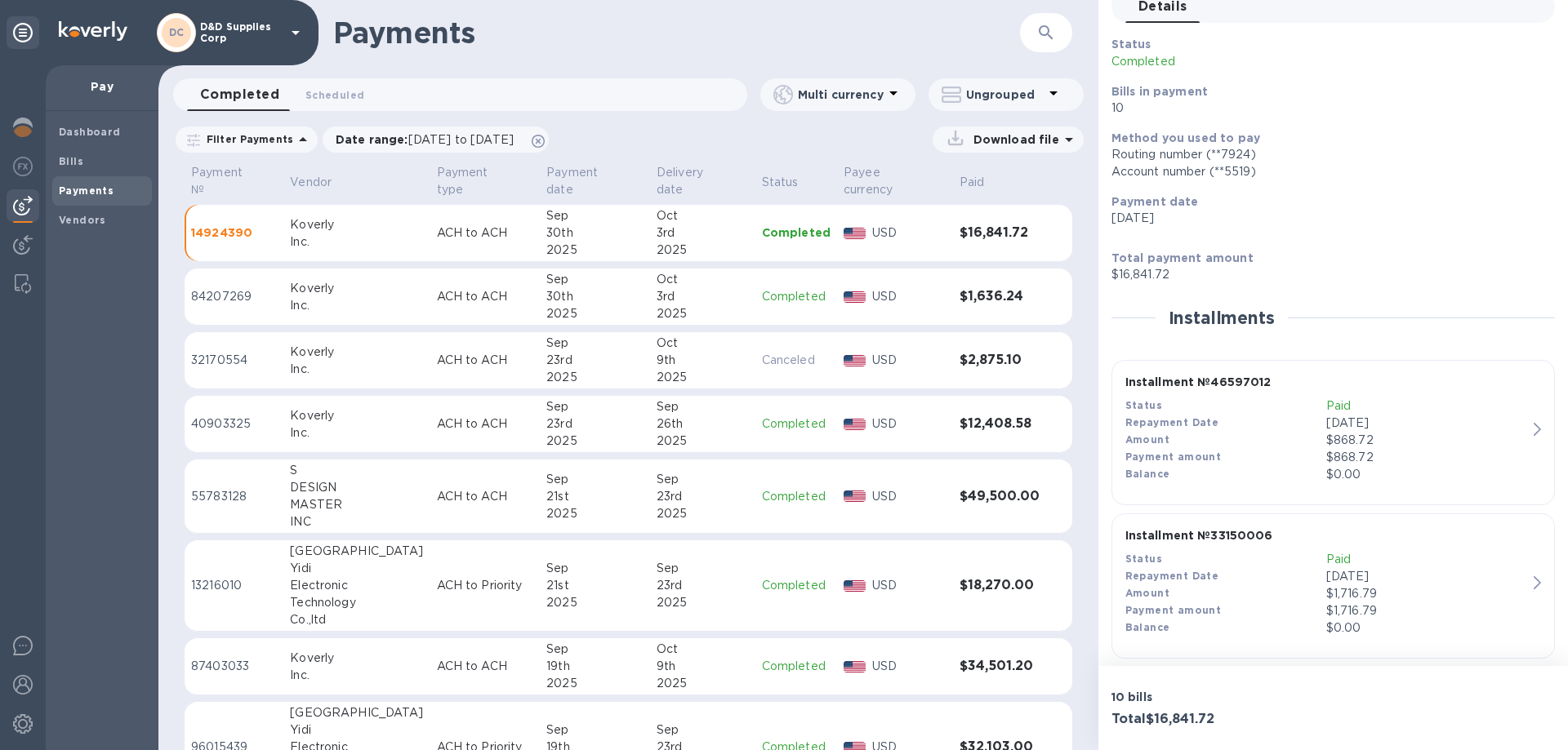
click at [258, 22] on p "D&D Supplies Corp" at bounding box center [241, 33] width 81 height 22
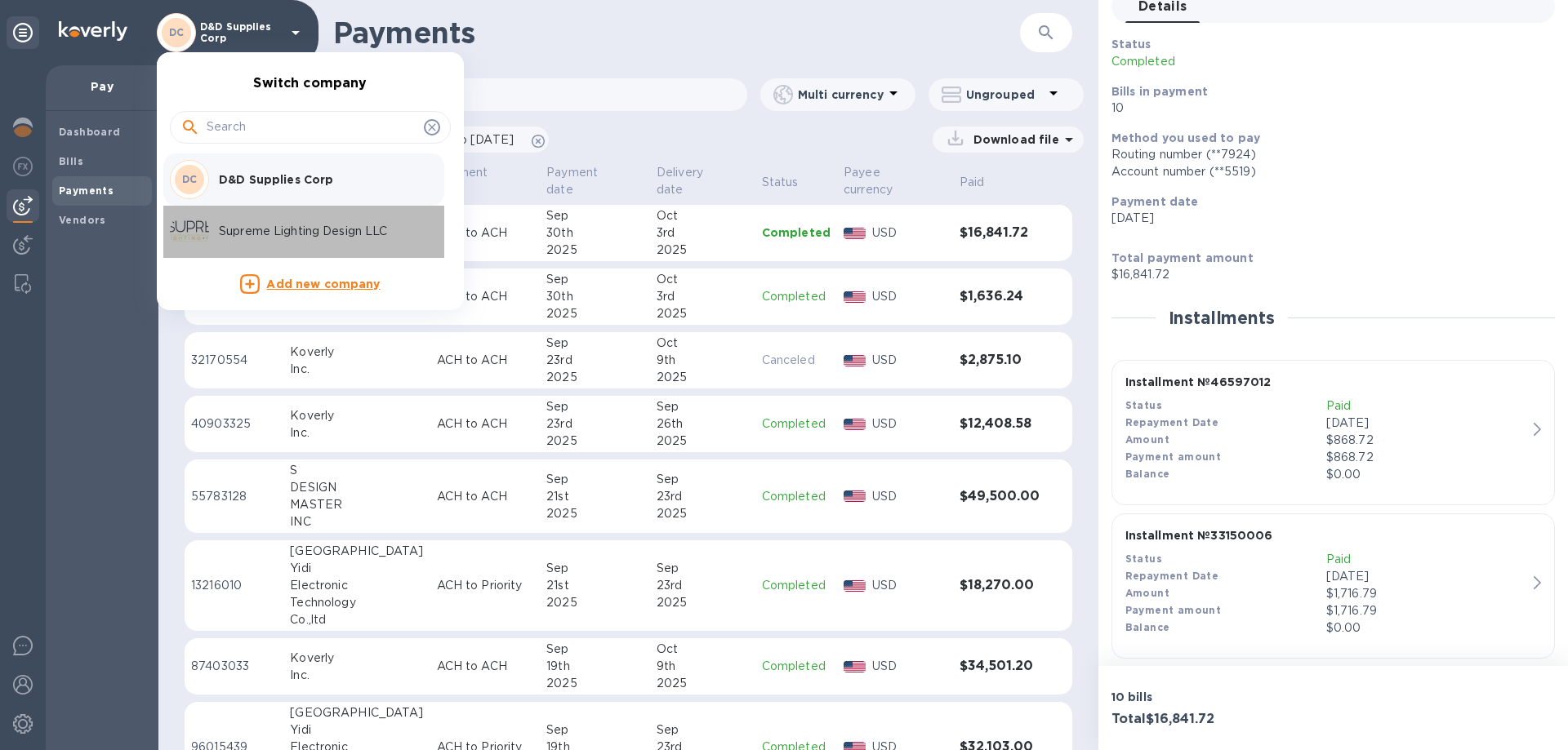
click at [251, 217] on div "Supreme Lighting Design LLC" at bounding box center [297, 231] width 254 height 39
